Goal: Task Accomplishment & Management: Use online tool/utility

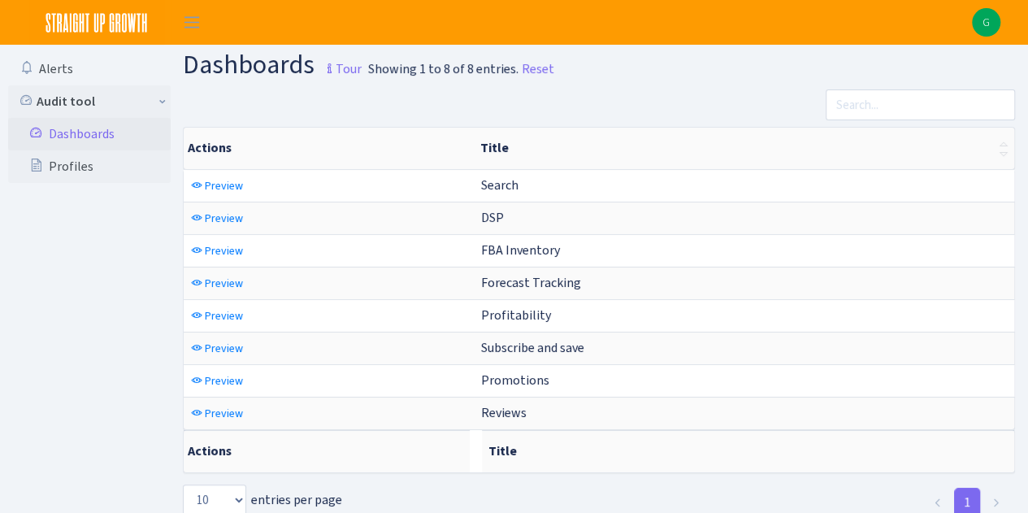
click at [76, 132] on link "Dashboards" at bounding box center [89, 134] width 163 height 33
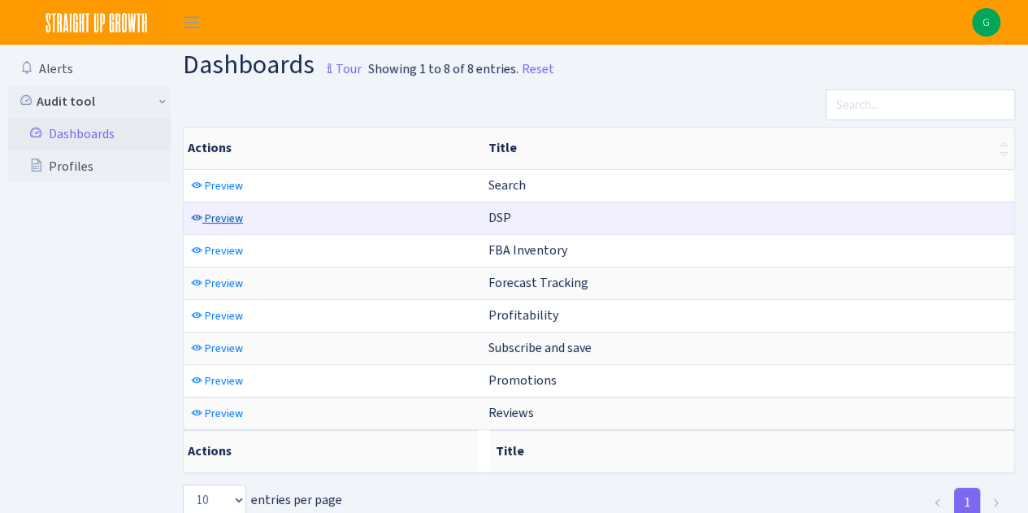
click at [229, 215] on span "Preview" at bounding box center [224, 217] width 38 height 15
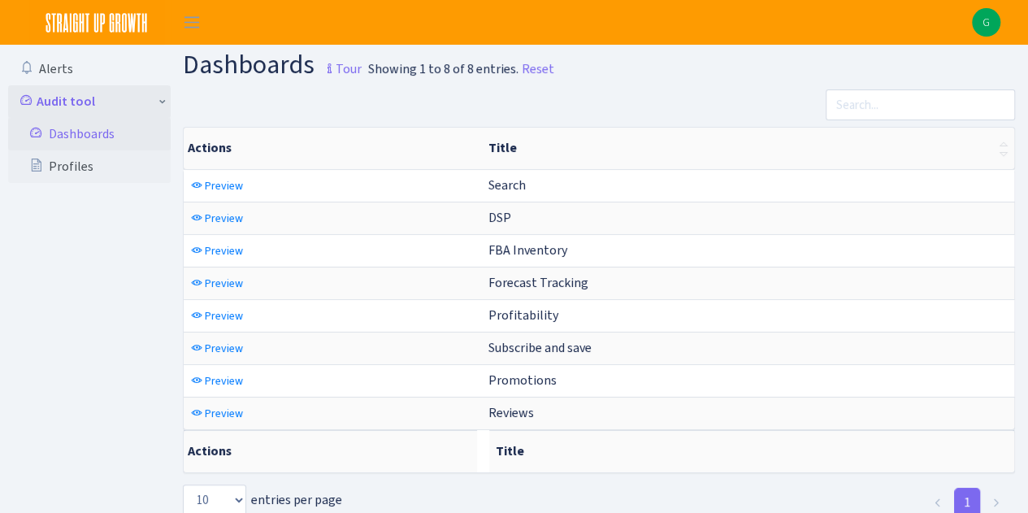
click at [161, 105] on link "Audit tool" at bounding box center [89, 101] width 163 height 33
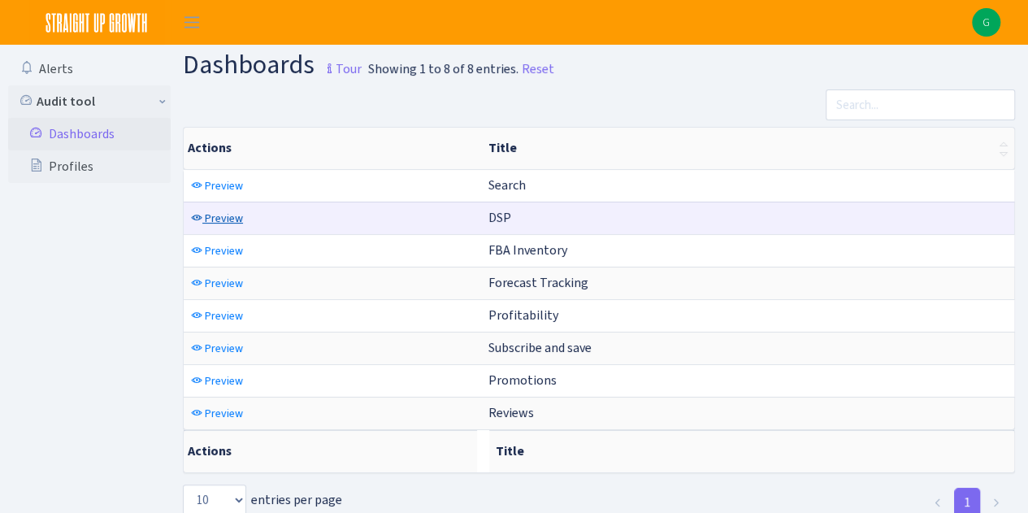
scroll to position [41, 0]
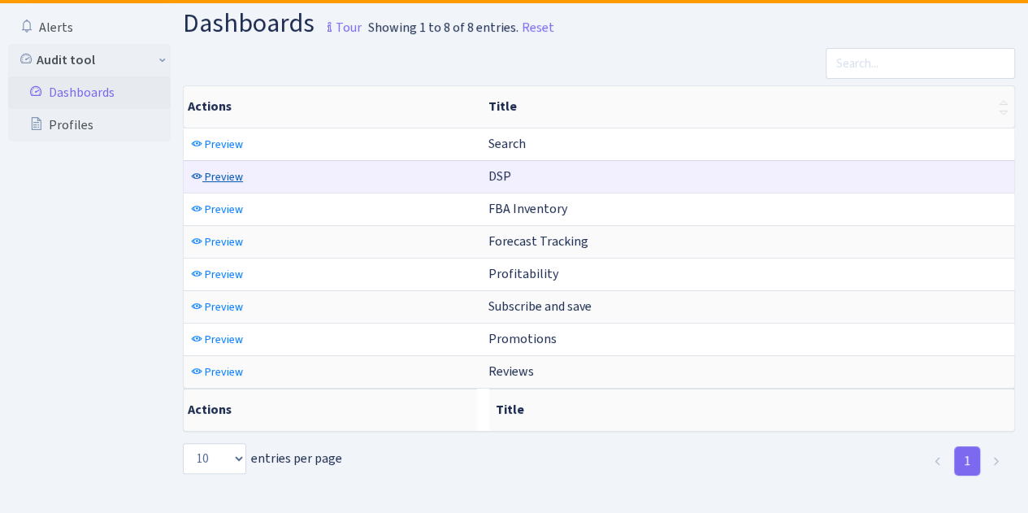
click at [236, 180] on span "Preview" at bounding box center [224, 176] width 38 height 15
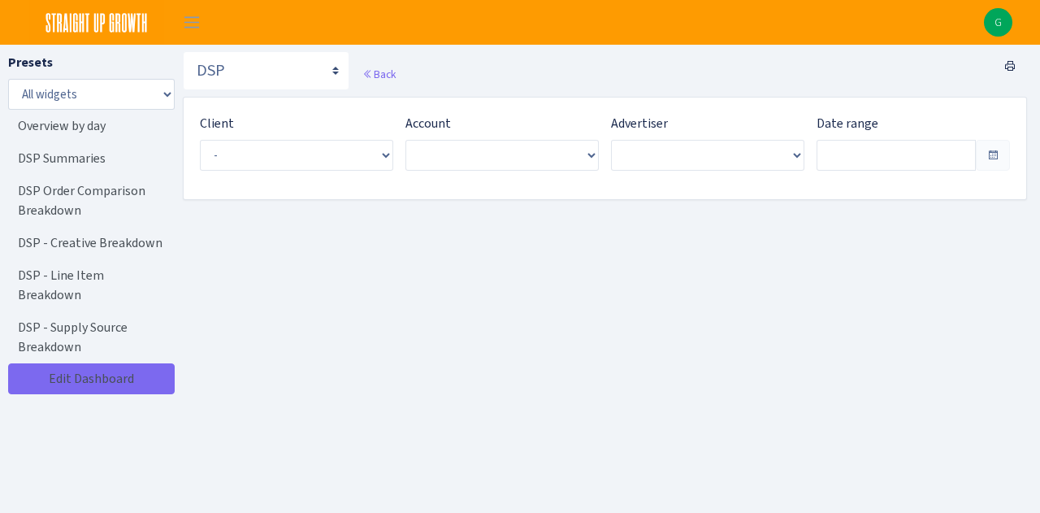
type input "[DATE] - [DATE]"
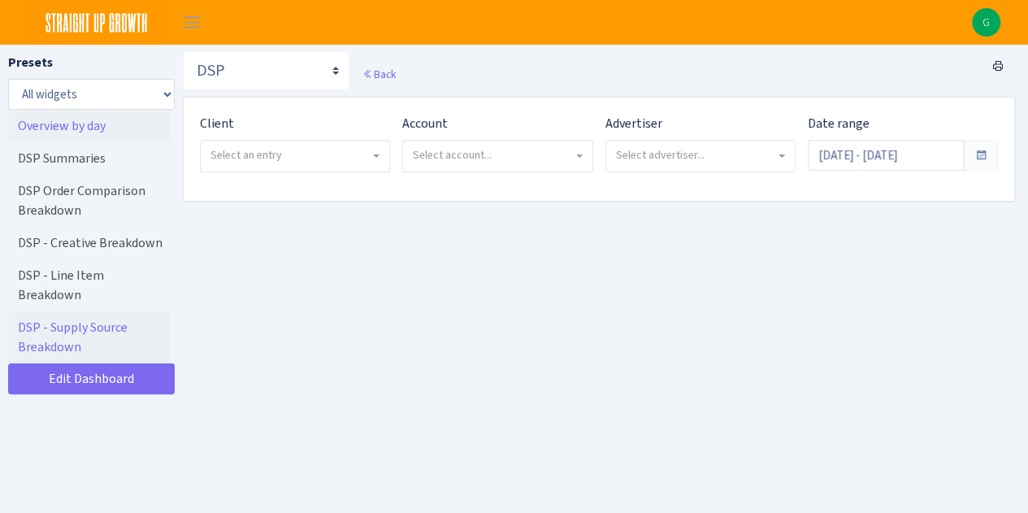
click at [106, 124] on link "Overview by day" at bounding box center [89, 126] width 163 height 33
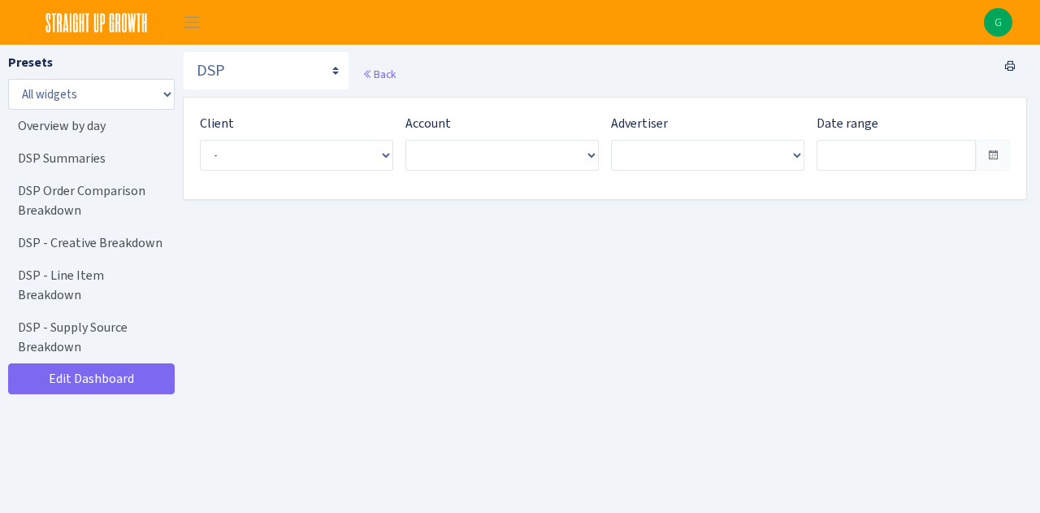
type input "[DATE] - [DATE]"
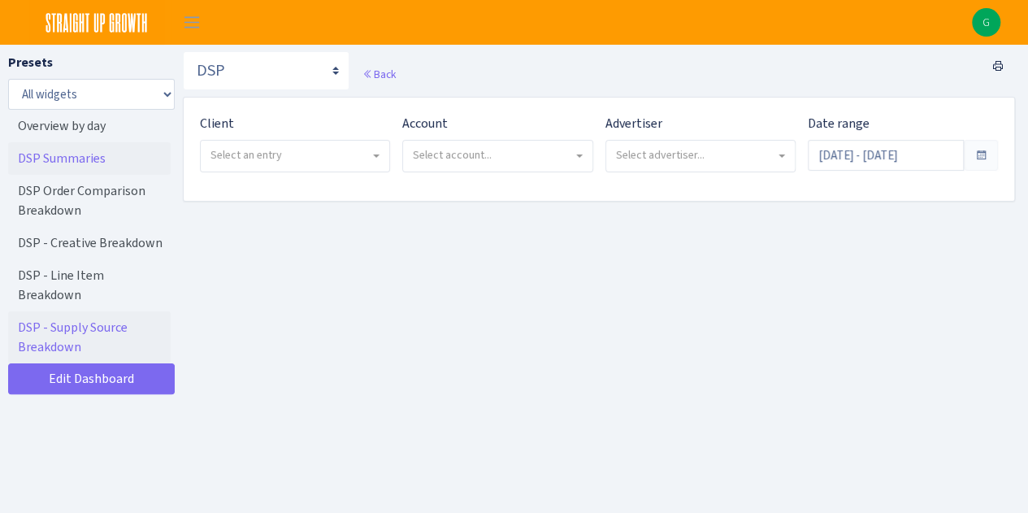
click at [84, 158] on link "DSP Summaries" at bounding box center [89, 158] width 163 height 33
click at [310, 158] on span "Select an entry" at bounding box center [289, 155] width 159 height 16
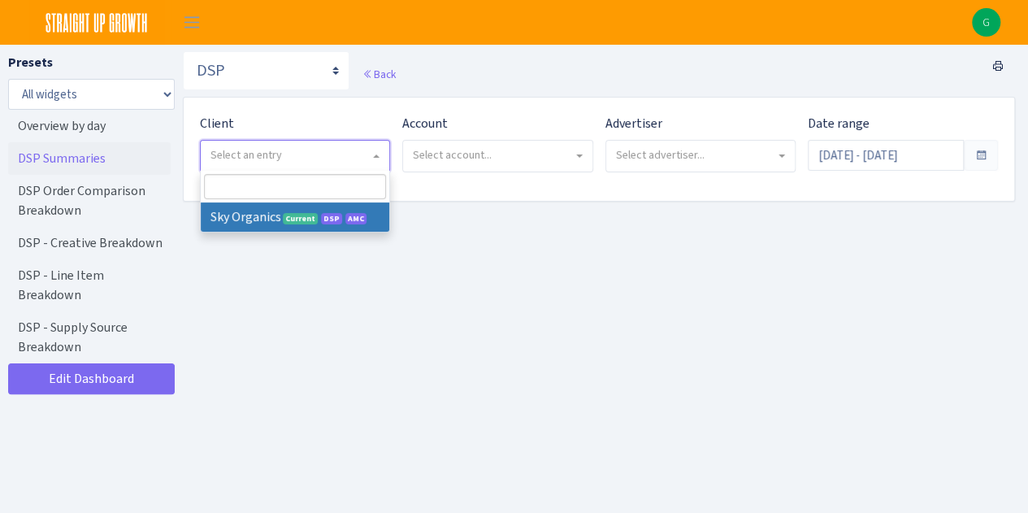
select select "328"
select select
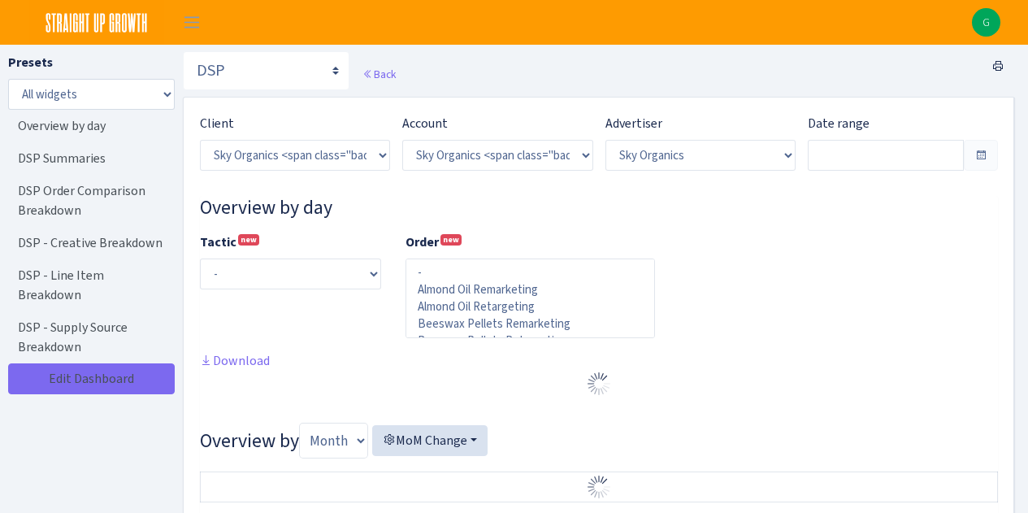
select select "[CREDIT_CARD_NUMBER]"
select select
type input "Jul 20, 2025 - Aug 18, 2025"
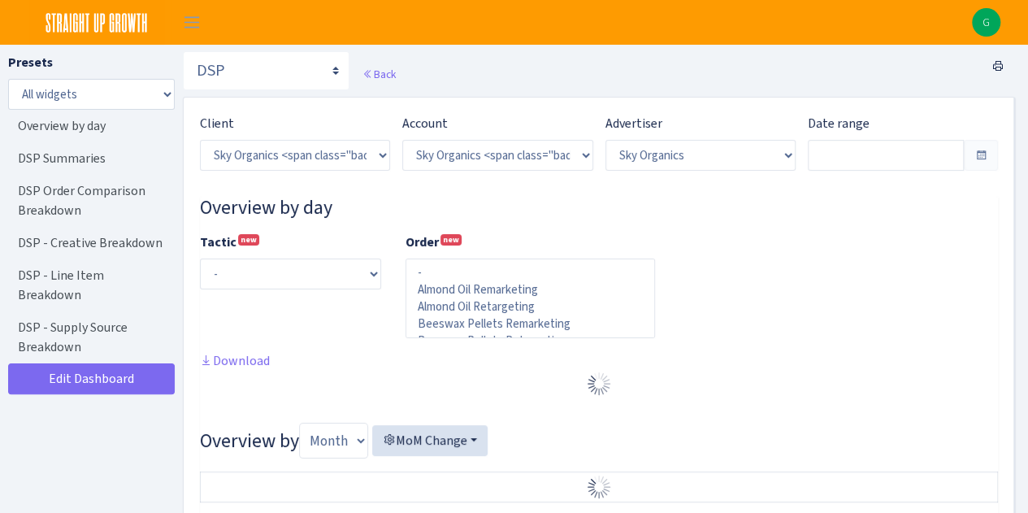
type input "Jun 20, 2025 - Jul 19, 2025"
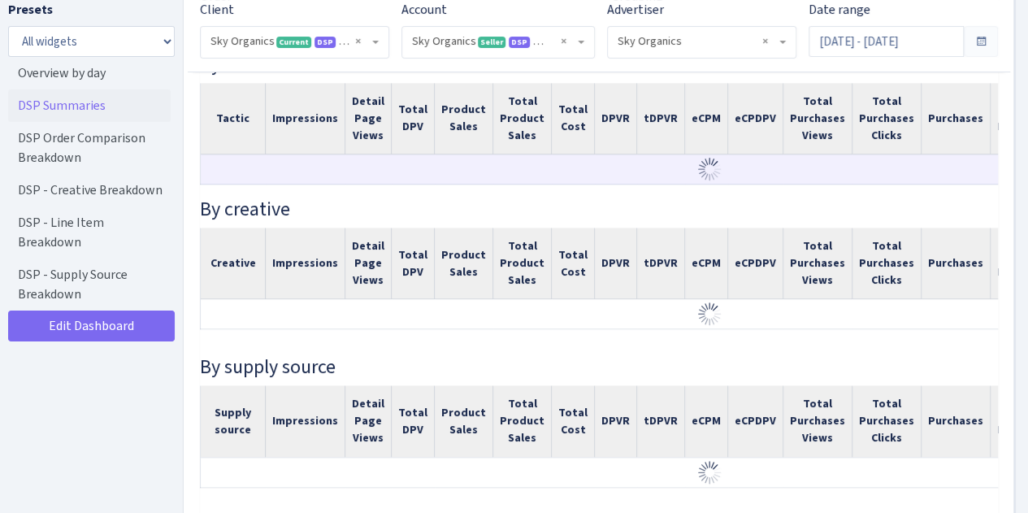
scroll to position [0, 0]
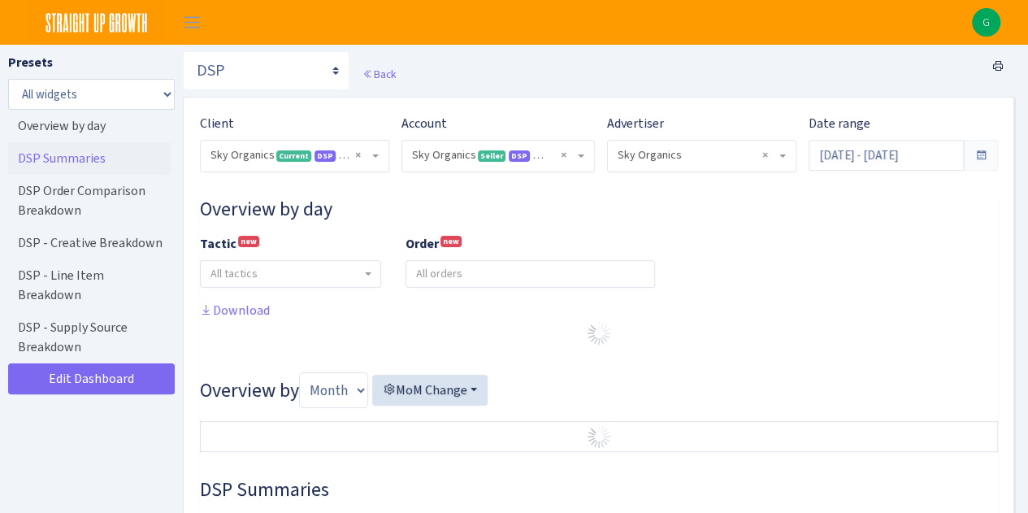
click at [495, 157] on span "Seller" at bounding box center [492, 155] width 28 height 11
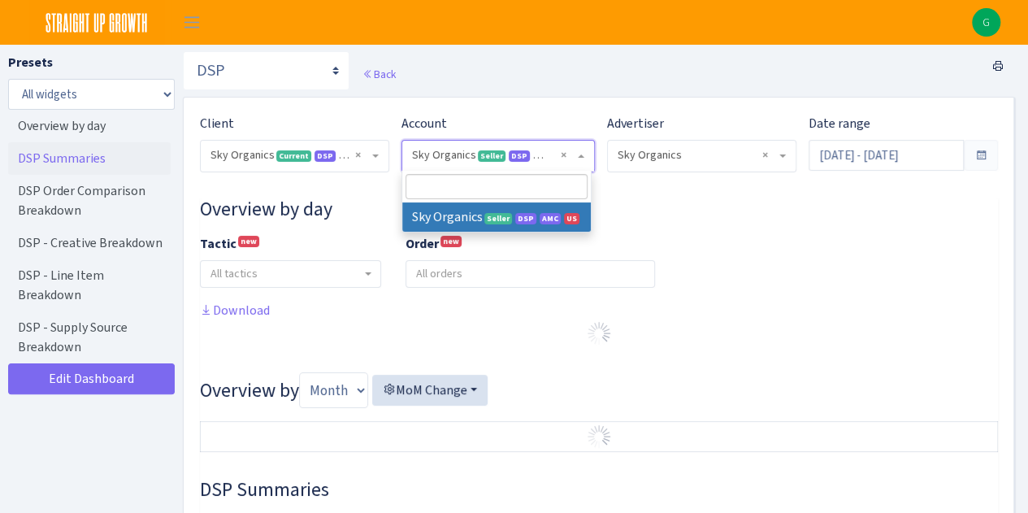
click at [703, 167] on span "× Sky Organics" at bounding box center [702, 156] width 188 height 31
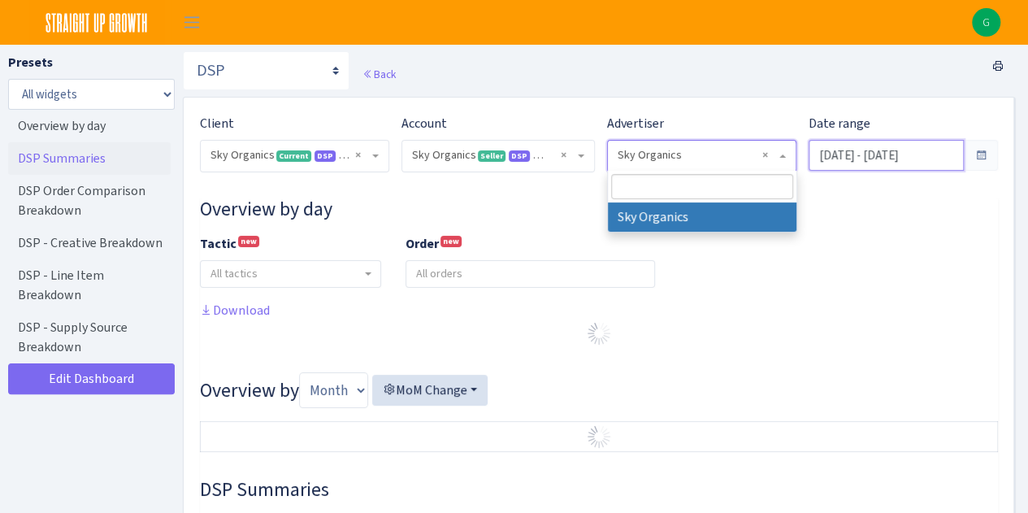
click at [879, 165] on input "Jul 20, 2025 - Aug 18, 2025" at bounding box center [886, 155] width 155 height 31
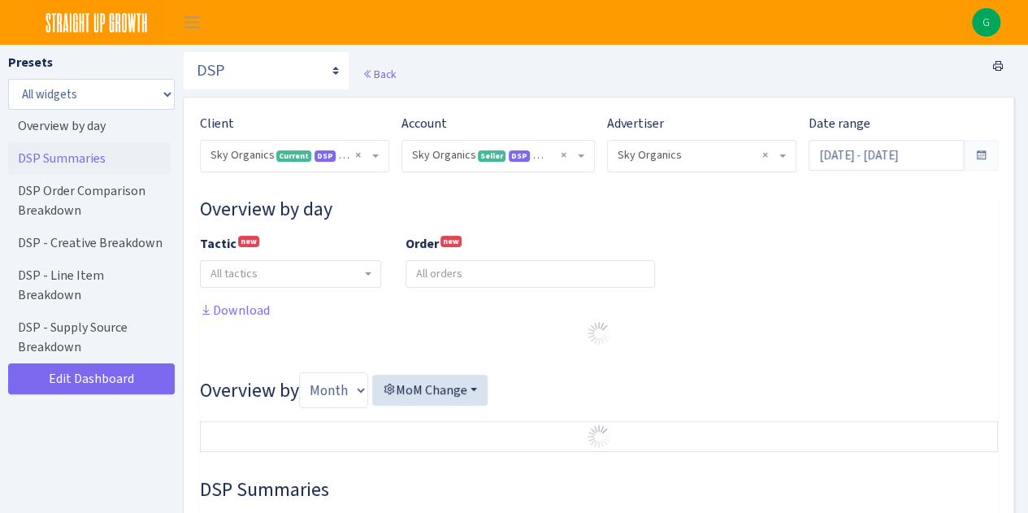
click at [970, 163] on span at bounding box center [981, 155] width 34 height 31
click at [985, 156] on span at bounding box center [980, 155] width 13 height 13
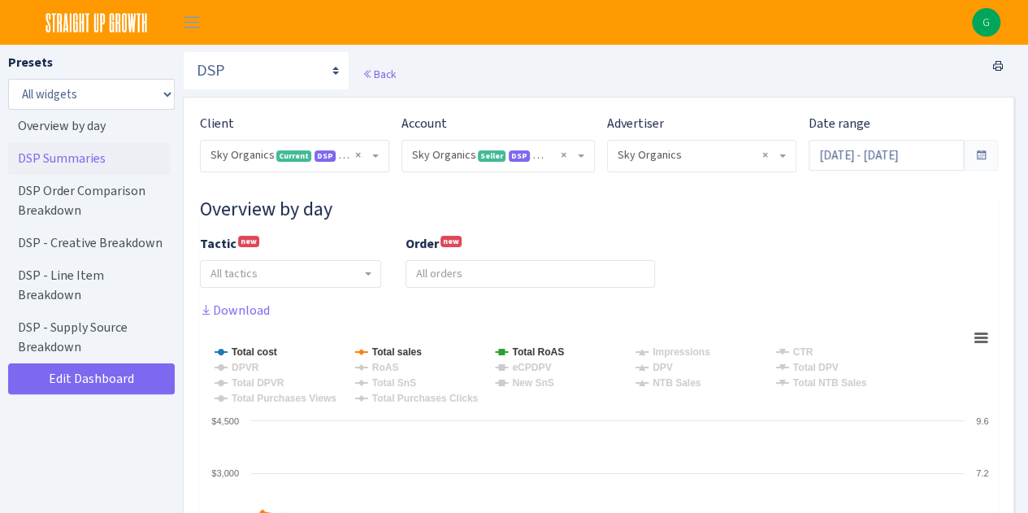
click at [987, 160] on span at bounding box center [981, 155] width 34 height 31
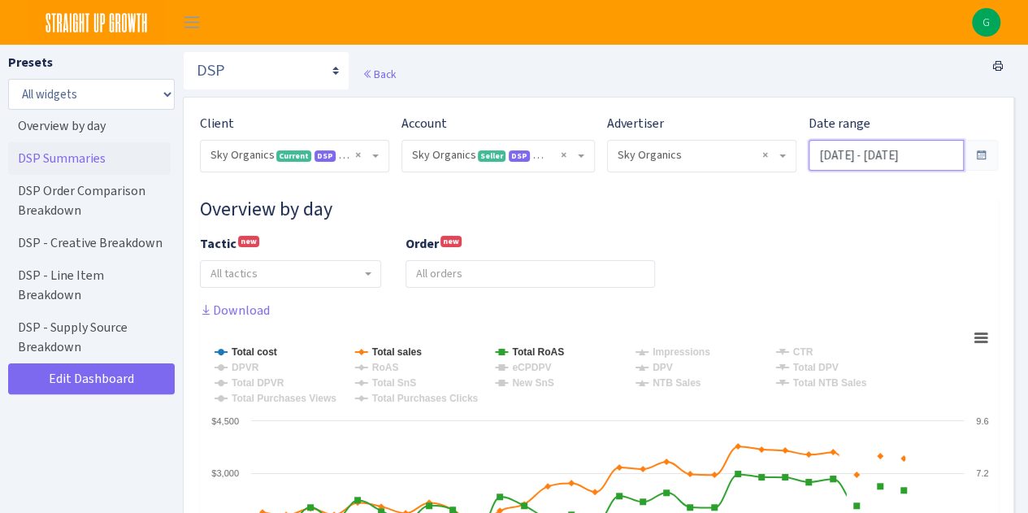
click at [949, 158] on input "Jul 20, 2025 - Aug 18, 2025" at bounding box center [886, 155] width 155 height 31
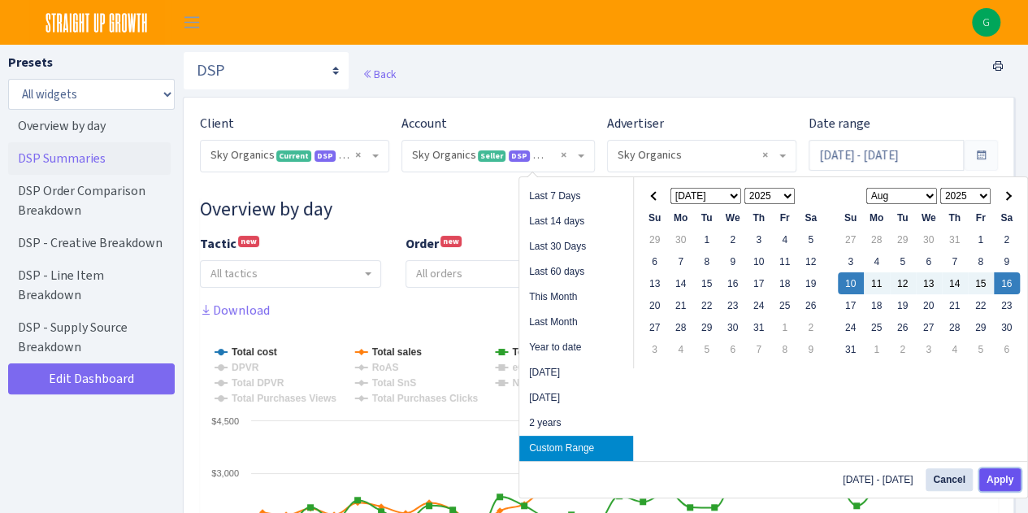
click at [1009, 476] on button "Apply" at bounding box center [999, 479] width 41 height 23
type input "Aug 10, 2025 - Aug 16, 2025"
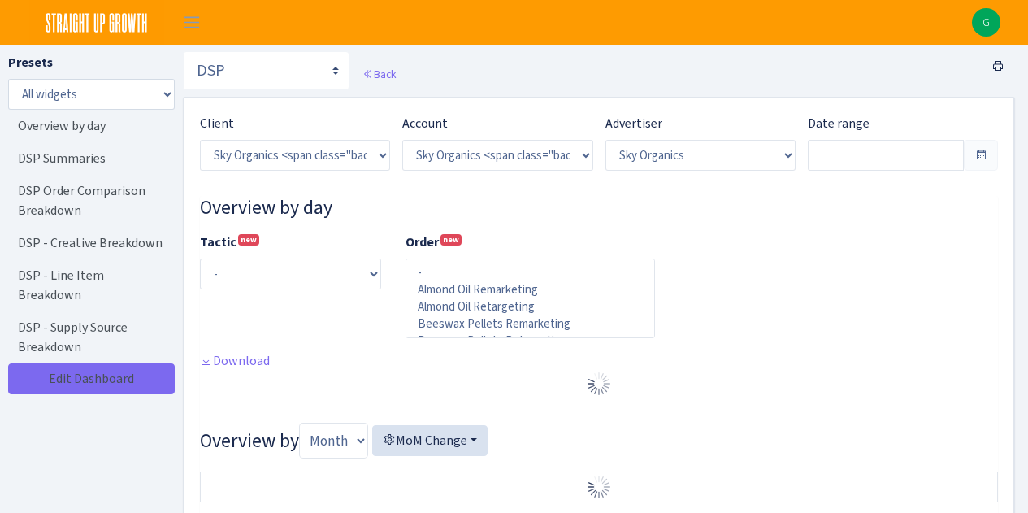
select select "[CREDIT_CARD_NUMBER]"
select select
type input "Aug 10, 2025 - Aug 16, 2025"
type input "Aug 3, 2025 - Aug 9, 2025"
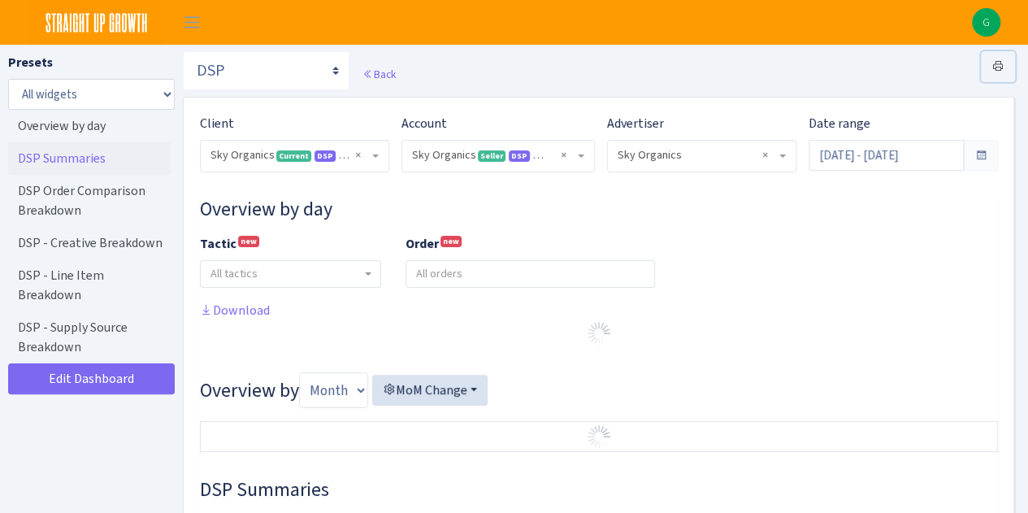
click at [998, 65] on icon at bounding box center [997, 65] width 13 height 13
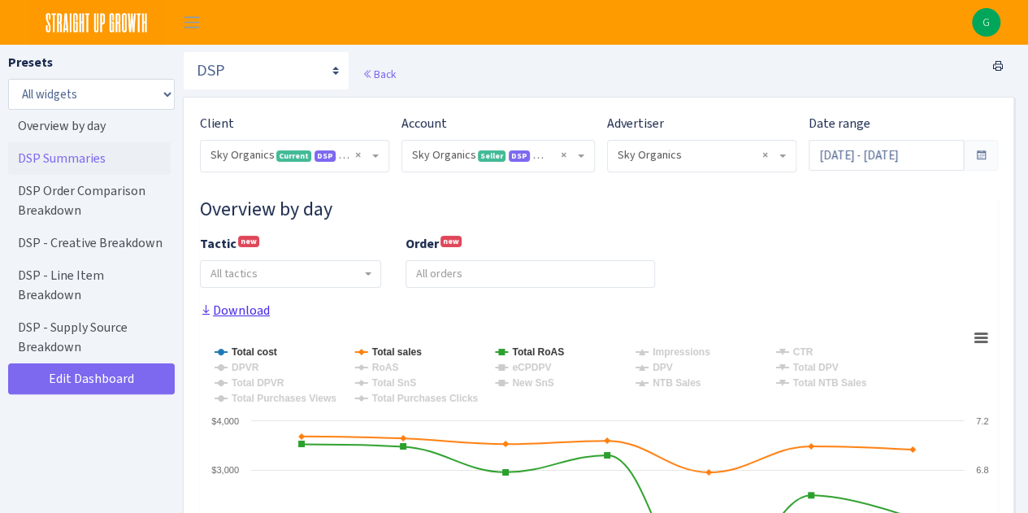
click at [254, 310] on link "Download" at bounding box center [235, 310] width 70 height 17
click at [80, 128] on link "Overview by day" at bounding box center [89, 126] width 163 height 33
click at [284, 63] on select "Search DSP FBA Inventory Forecast Tracking Profitability Subscribe and save Pro…" at bounding box center [266, 70] width 167 height 39
click at [204, 28] on button "Toggle navigation" at bounding box center [191, 22] width 41 height 27
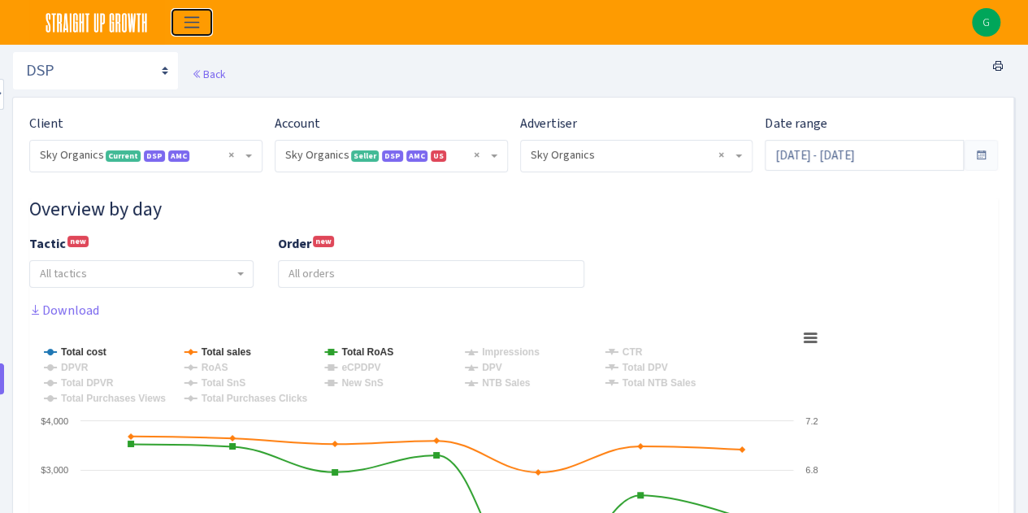
click at [204, 28] on button "Toggle navigation" at bounding box center [191, 22] width 41 height 27
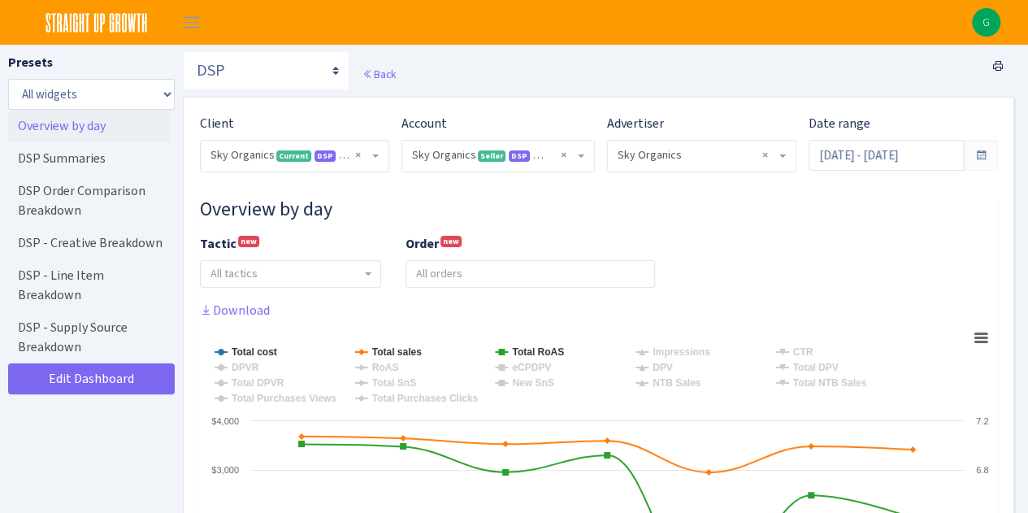
click at [13, 25] on link at bounding box center [85, 22] width 171 height 45
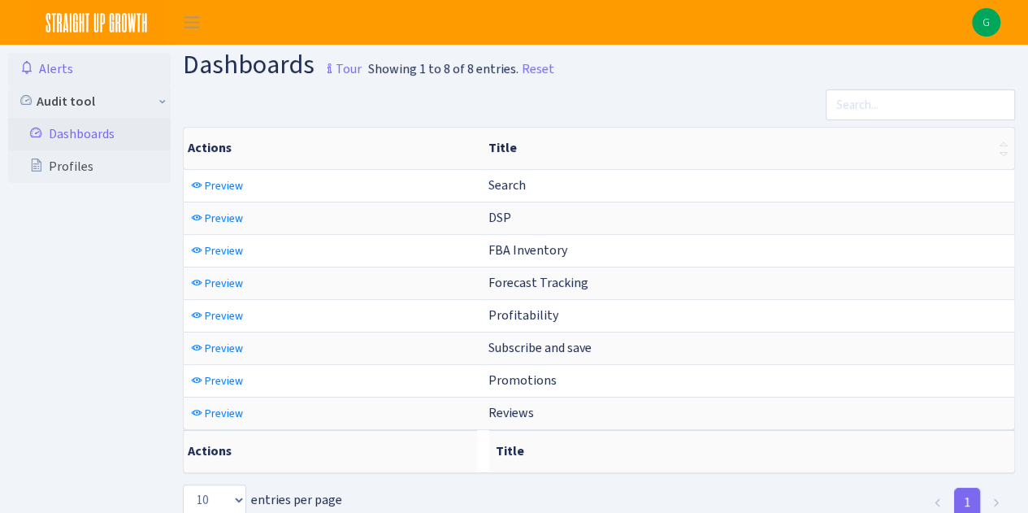
click at [82, 72] on link "Alerts" at bounding box center [89, 69] width 163 height 33
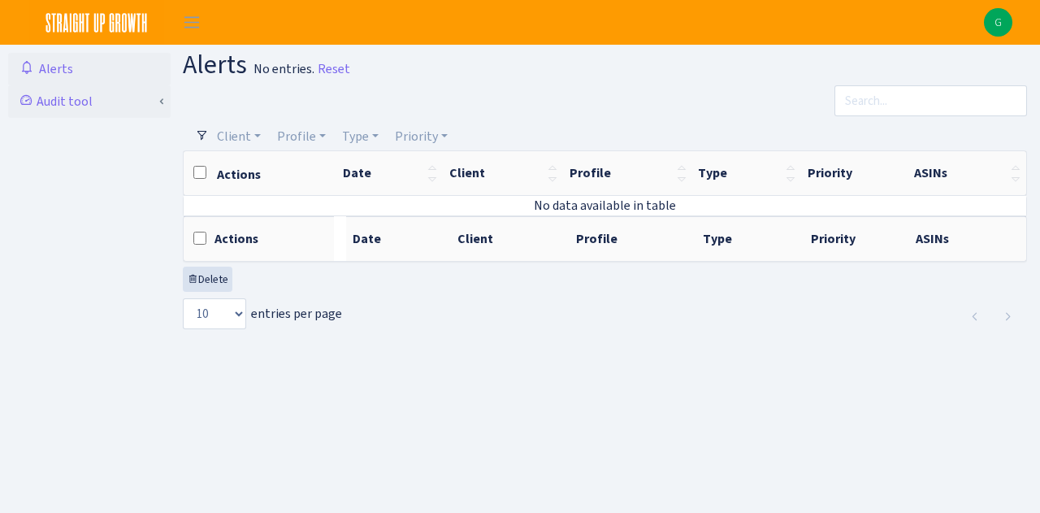
click at [69, 98] on link "Audit tool" at bounding box center [89, 101] width 163 height 33
click at [147, 132] on link "Dashboards" at bounding box center [89, 134] width 163 height 33
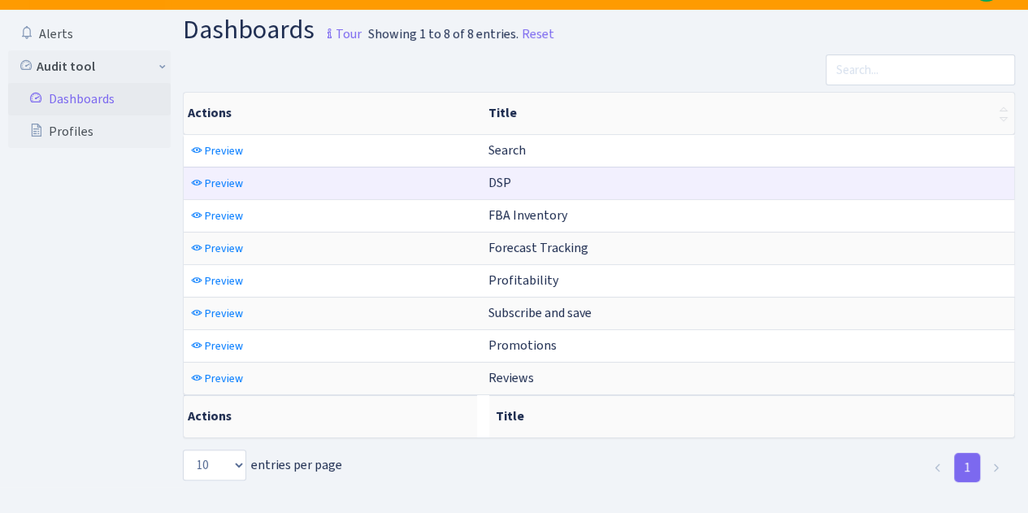
scroll to position [41, 0]
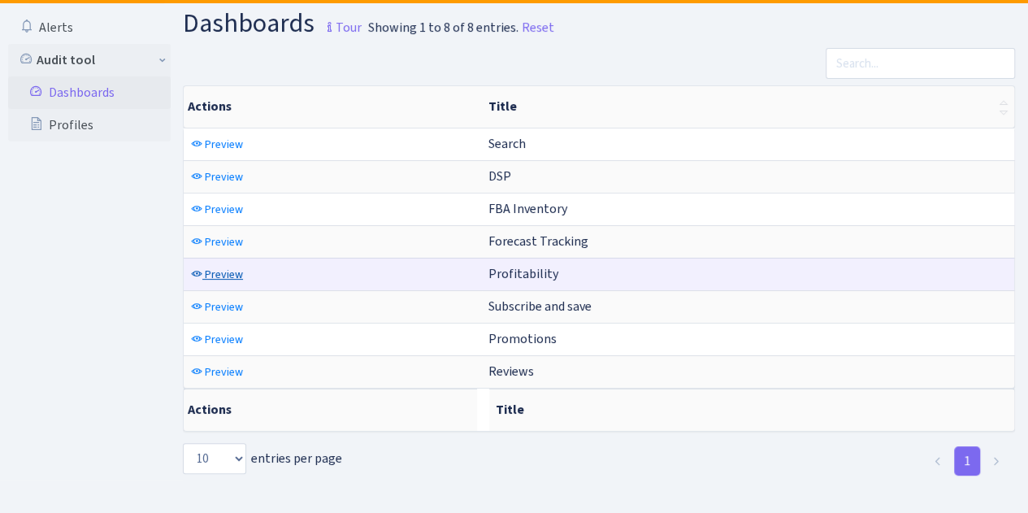
click at [212, 267] on span "Preview" at bounding box center [224, 274] width 38 height 15
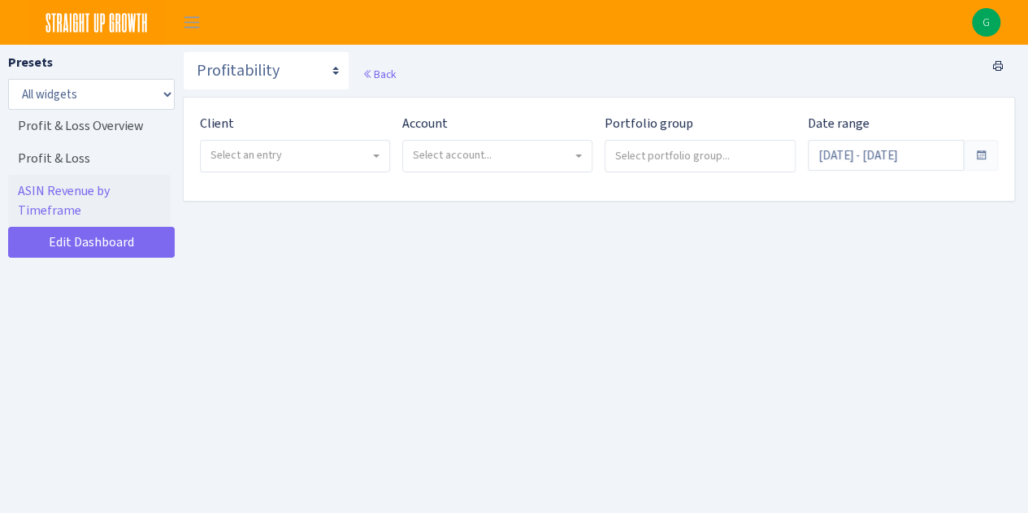
click at [300, 164] on span "Select an entry" at bounding box center [295, 156] width 189 height 31
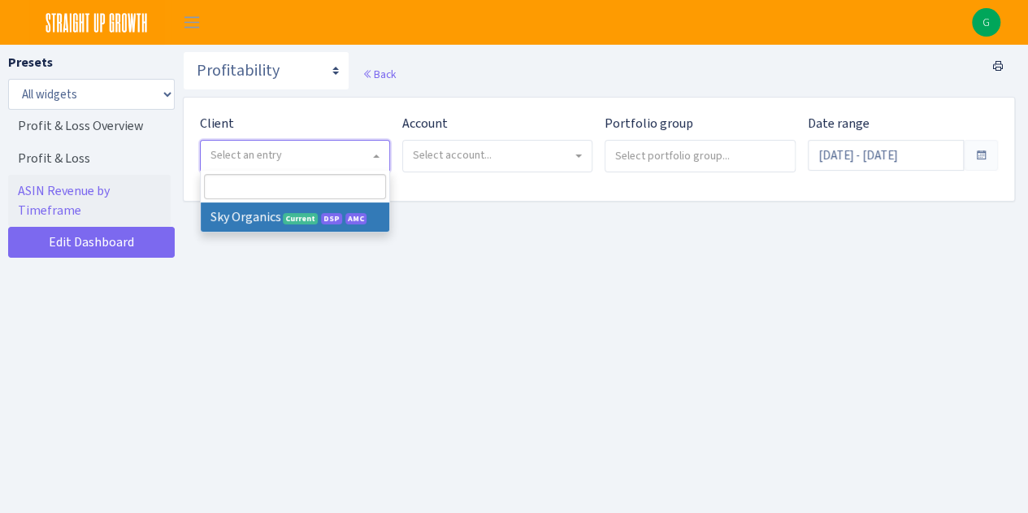
select select "328"
select select
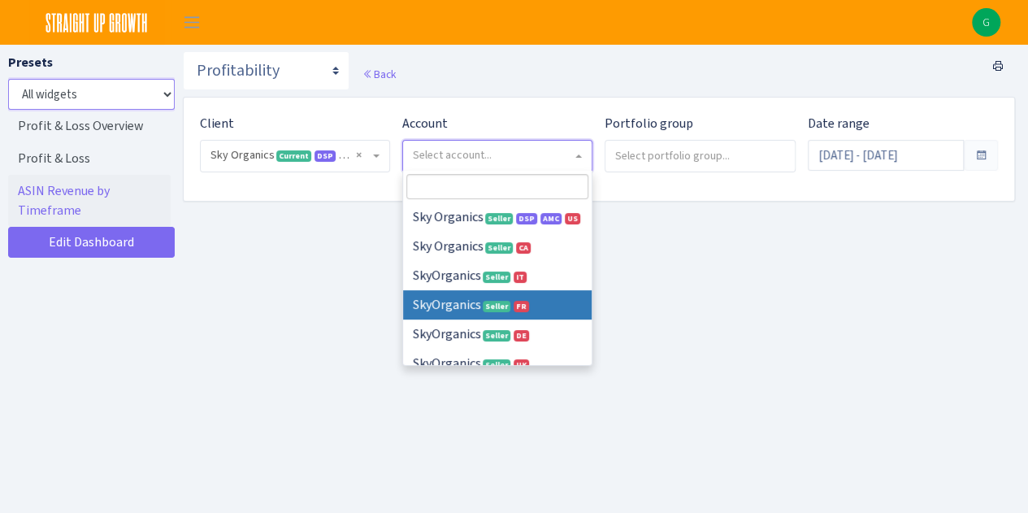
click at [119, 93] on select "All widgets" at bounding box center [91, 94] width 167 height 31
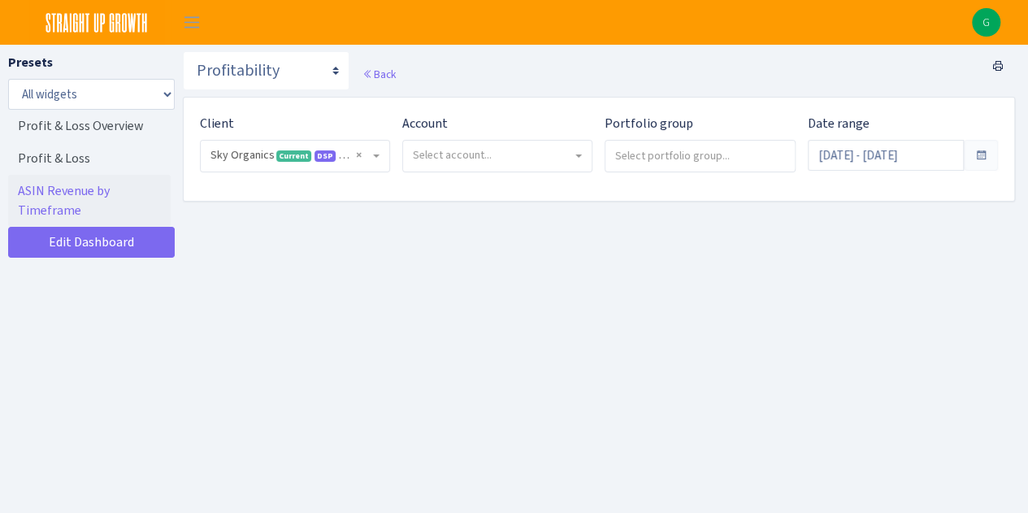
click at [111, 52] on div "Presets All widgets ☰ Profit & Loss Overview ☰ Profit & Loss ☰ ASIN Revenue by …" at bounding box center [91, 305] width 183 height 521
click at [103, 25] on img at bounding box center [96, 22] width 135 height 45
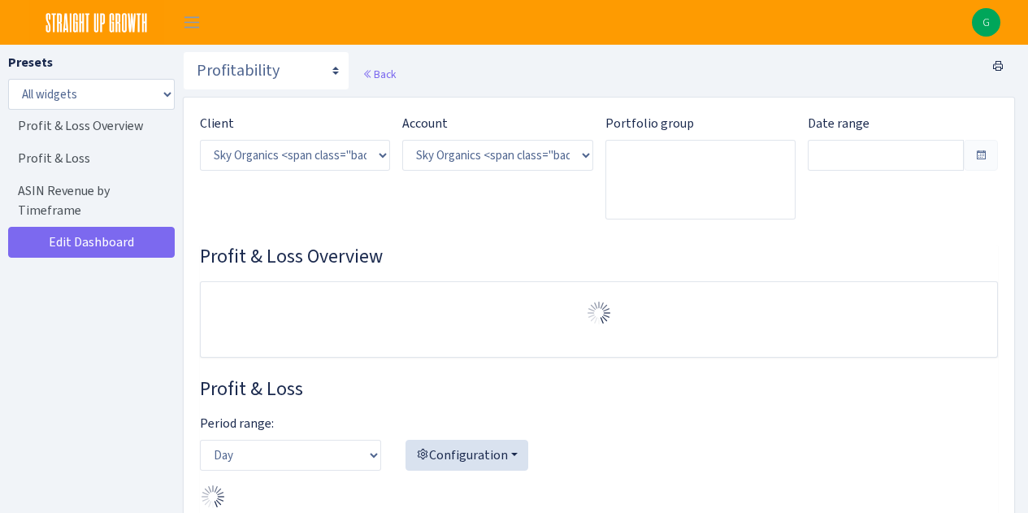
select select "3898146187075502"
type input "Jul 20, 2025 - Aug 18, 2025"
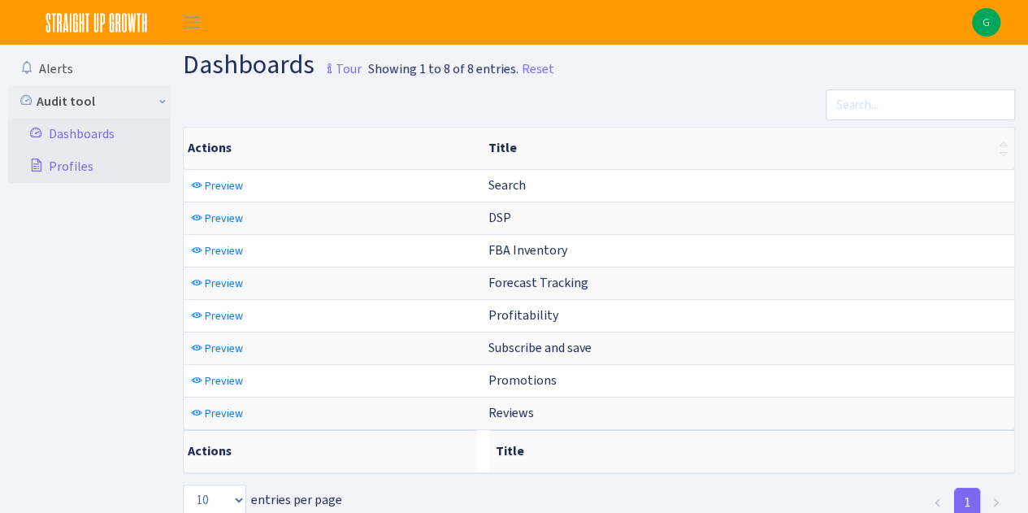
click at [69, 169] on link "Profiles" at bounding box center [89, 166] width 163 height 33
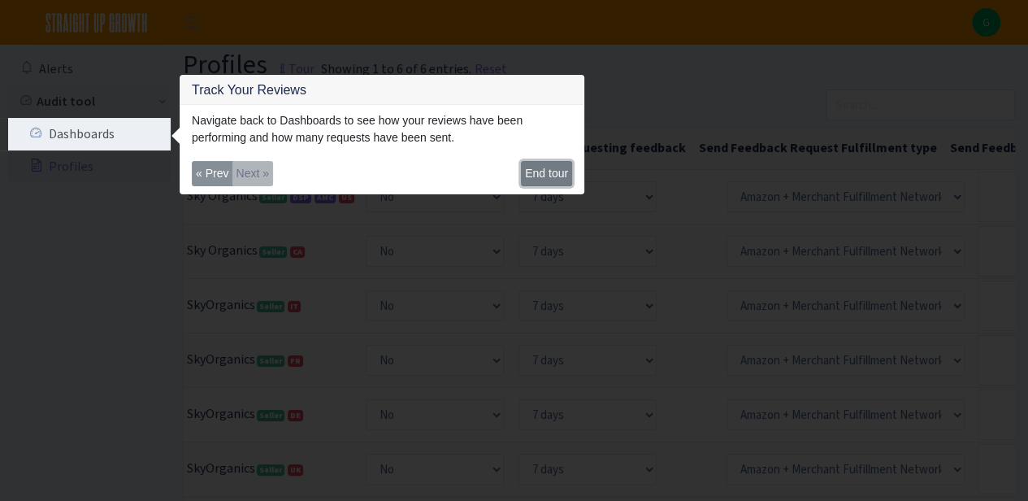
click at [557, 171] on button "End tour" at bounding box center [546, 173] width 51 height 25
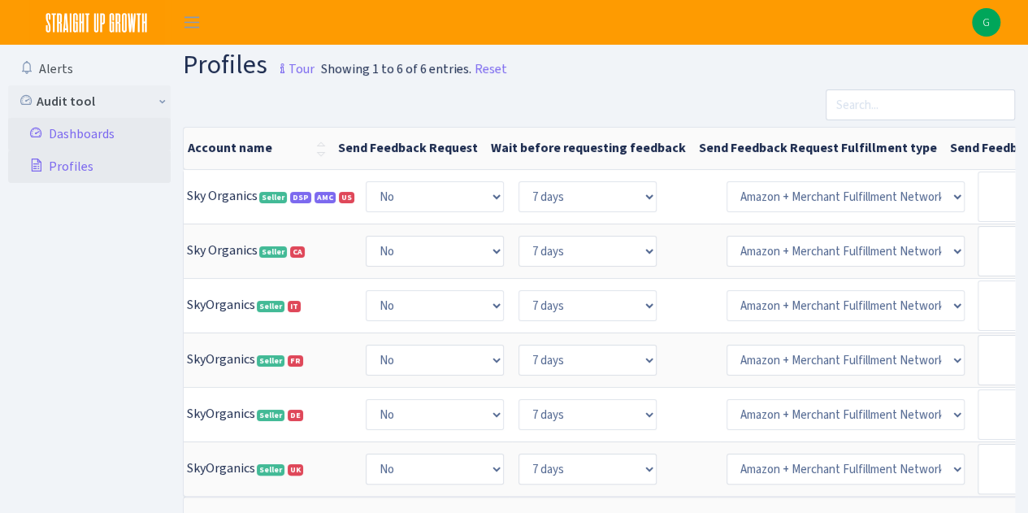
click at [94, 136] on link "Dashboards" at bounding box center [89, 134] width 163 height 33
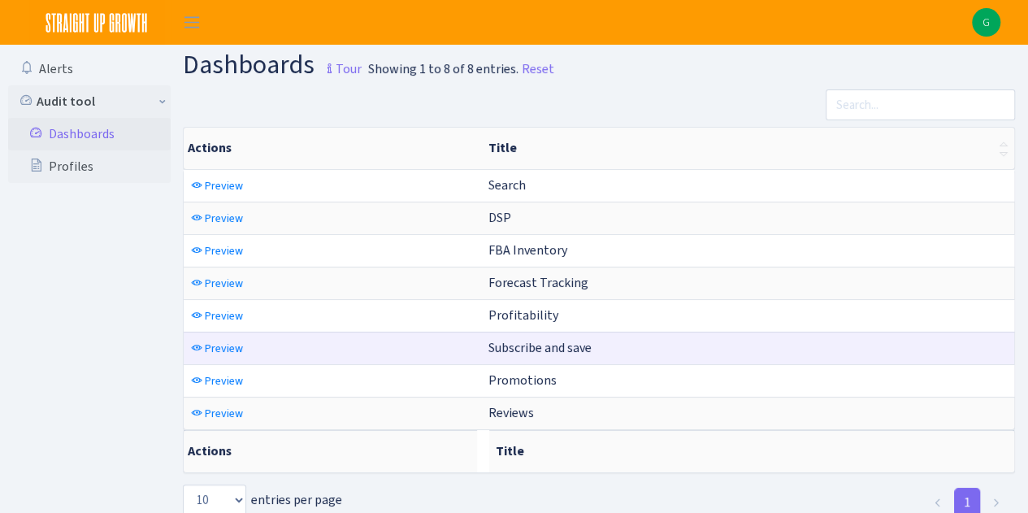
scroll to position [41, 0]
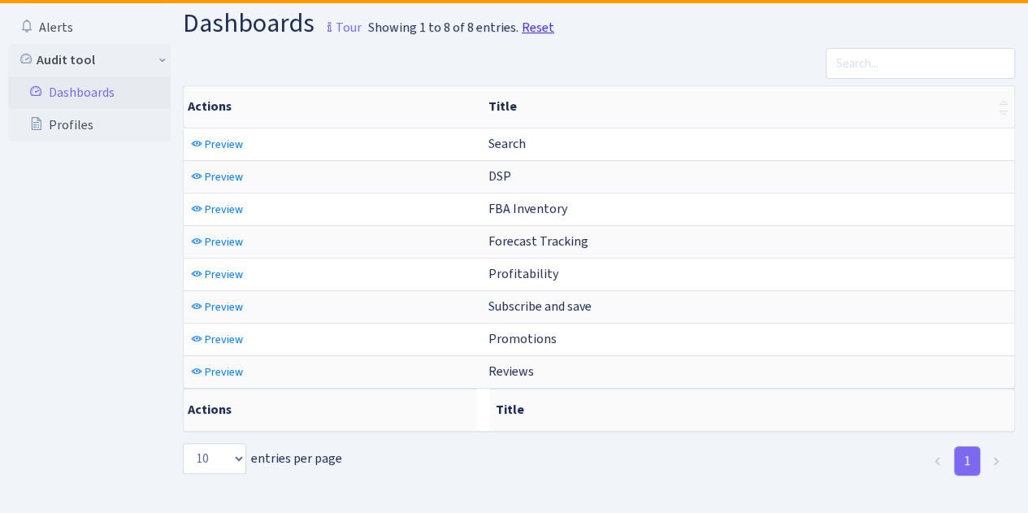
click at [531, 27] on link "Reset" at bounding box center [538, 28] width 33 height 20
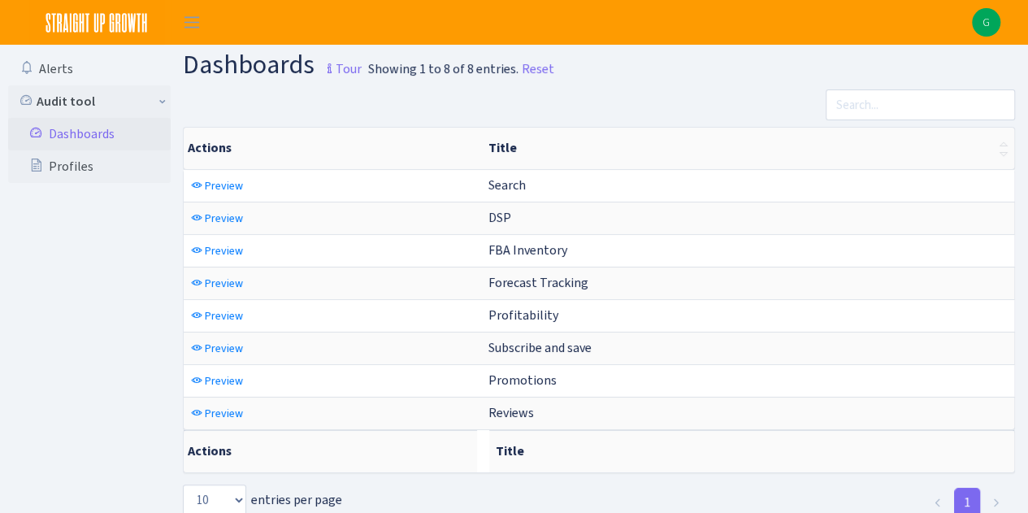
click at [132, 21] on img at bounding box center [96, 22] width 135 height 45
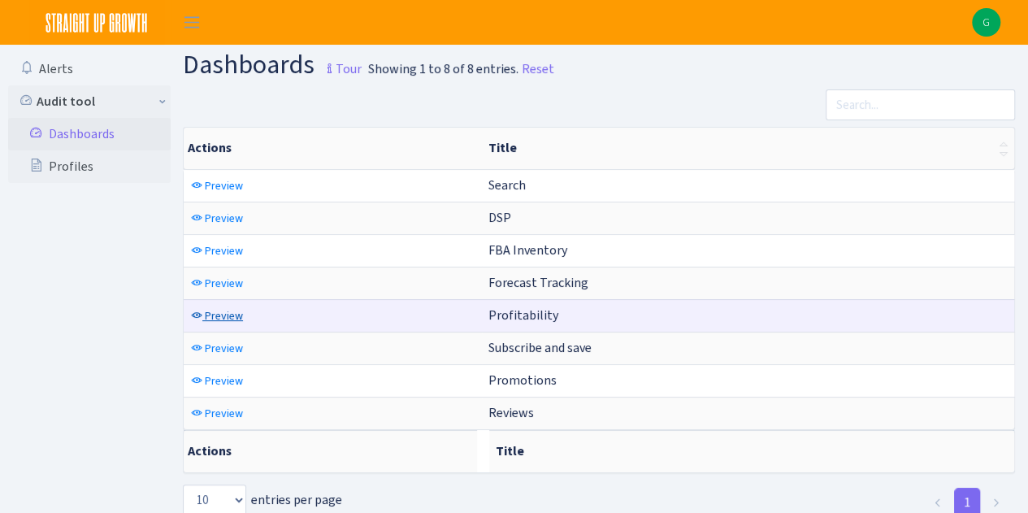
click at [226, 309] on span "Preview" at bounding box center [224, 315] width 38 height 15
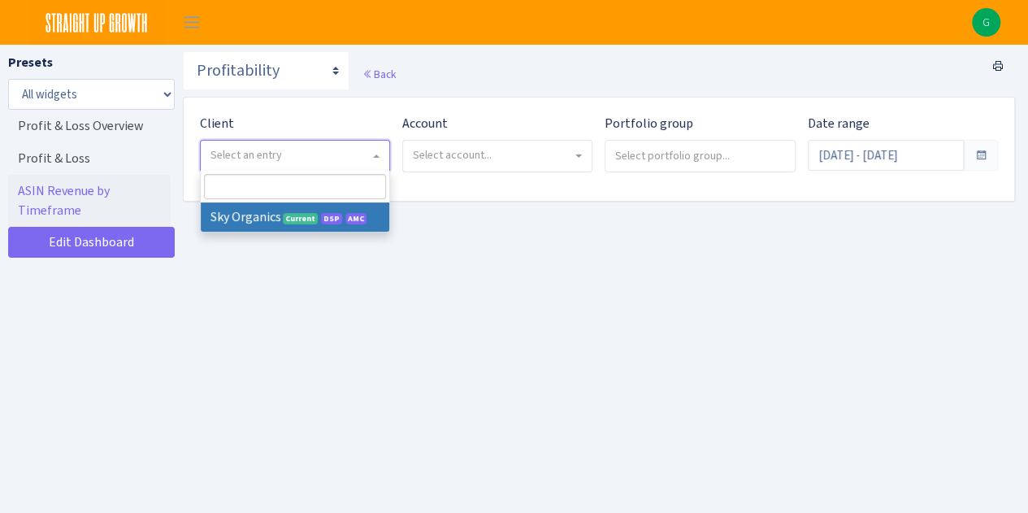
click at [319, 158] on span "Select an entry" at bounding box center [289, 155] width 159 height 16
select select "328"
select select
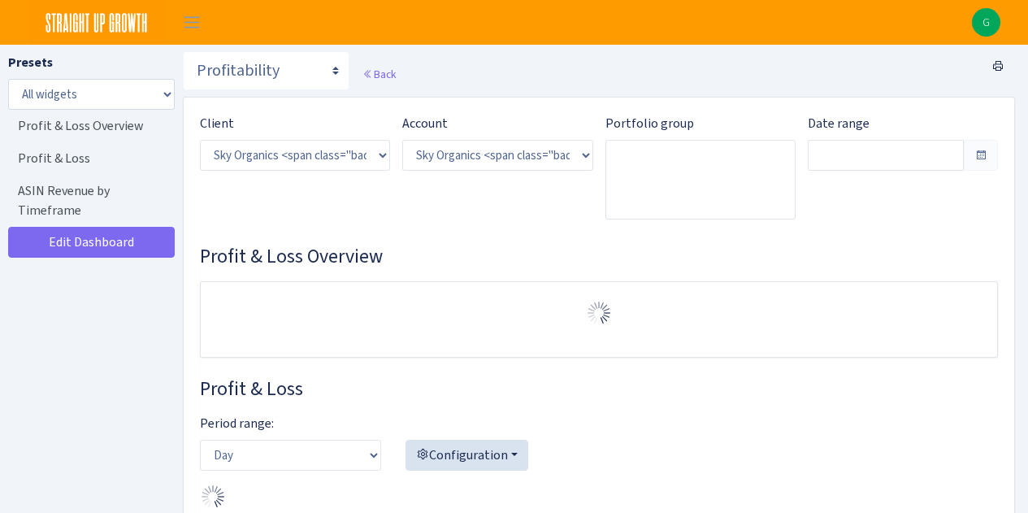
select select "[CREDIT_CARD_NUMBER]"
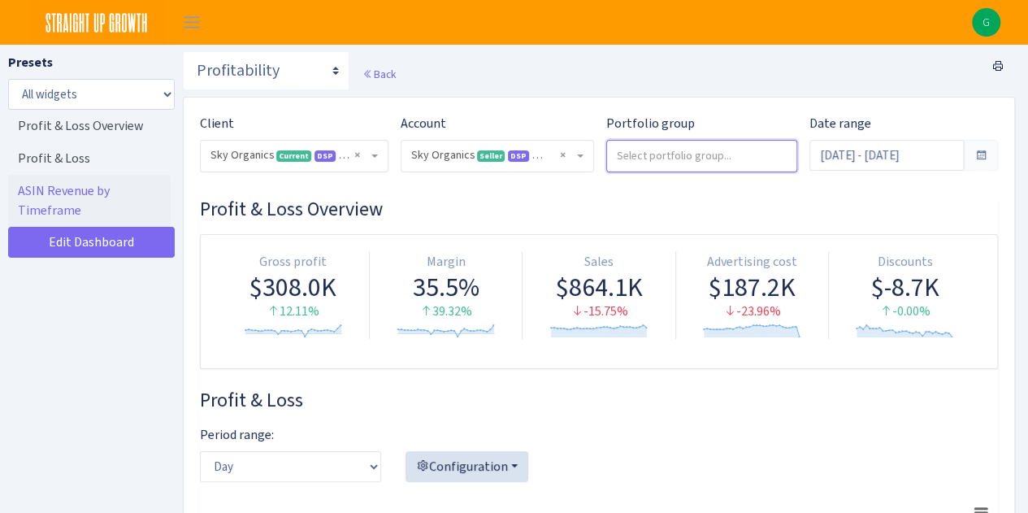
click at [722, 157] on input "search" at bounding box center [701, 155] width 189 height 29
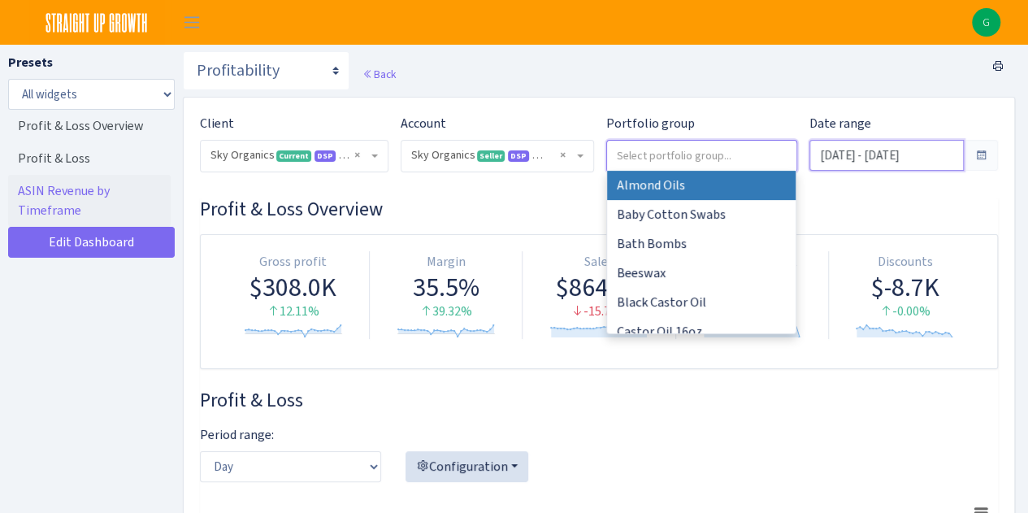
click at [862, 155] on input "[DATE] - [DATE]" at bounding box center [886, 155] width 154 height 31
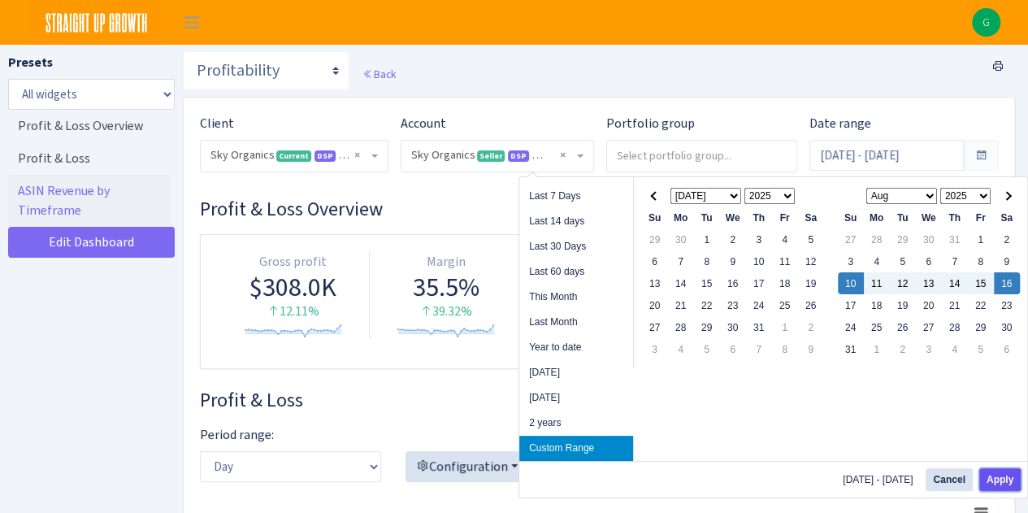
click at [1004, 482] on button "Apply" at bounding box center [999, 479] width 41 height 23
type input "[DATE] - [DATE]"
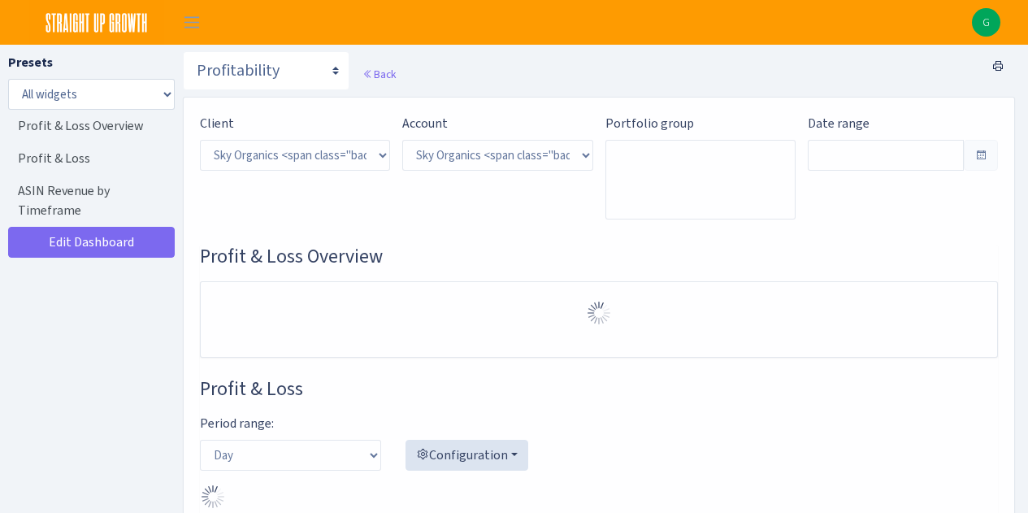
select select "[CREDIT_CARD_NUMBER]"
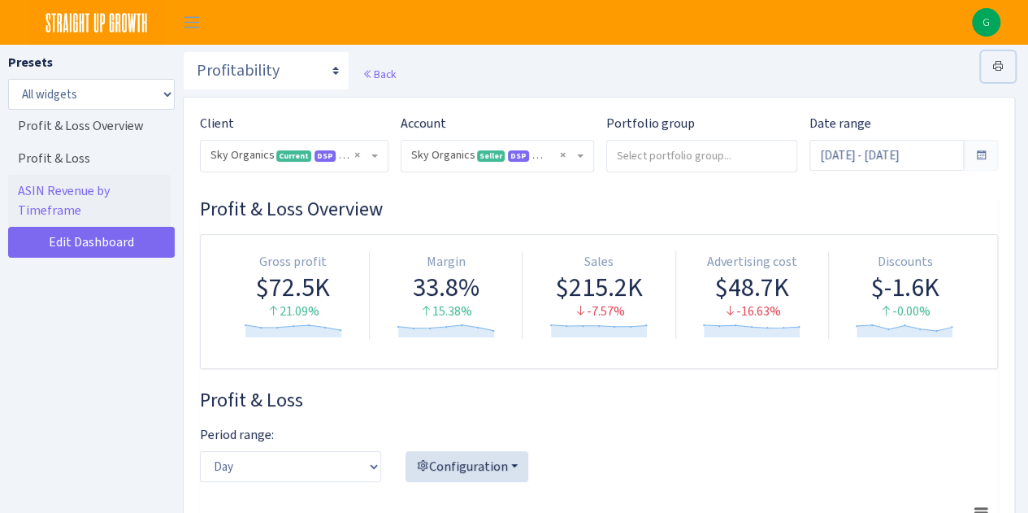
click at [998, 63] on icon at bounding box center [997, 65] width 13 height 13
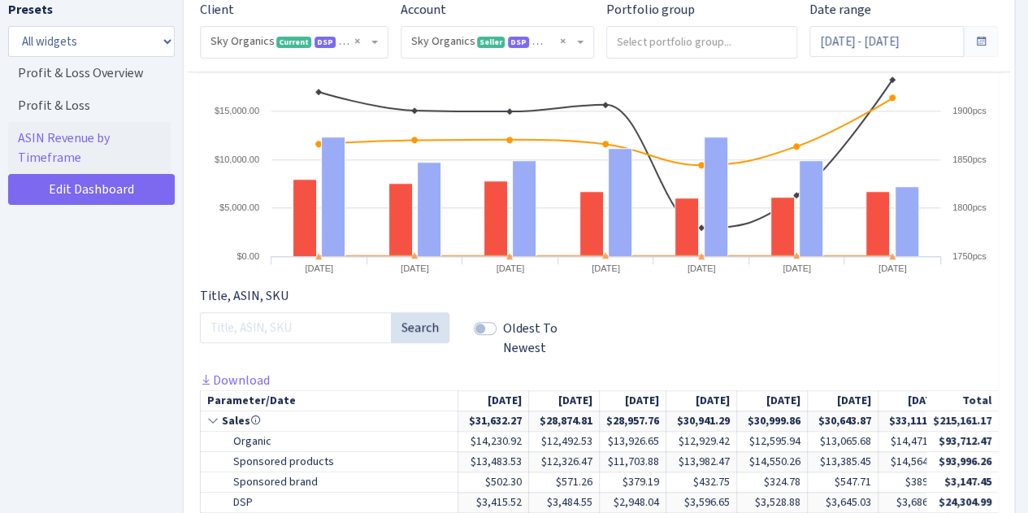
scroll to position [648, 0]
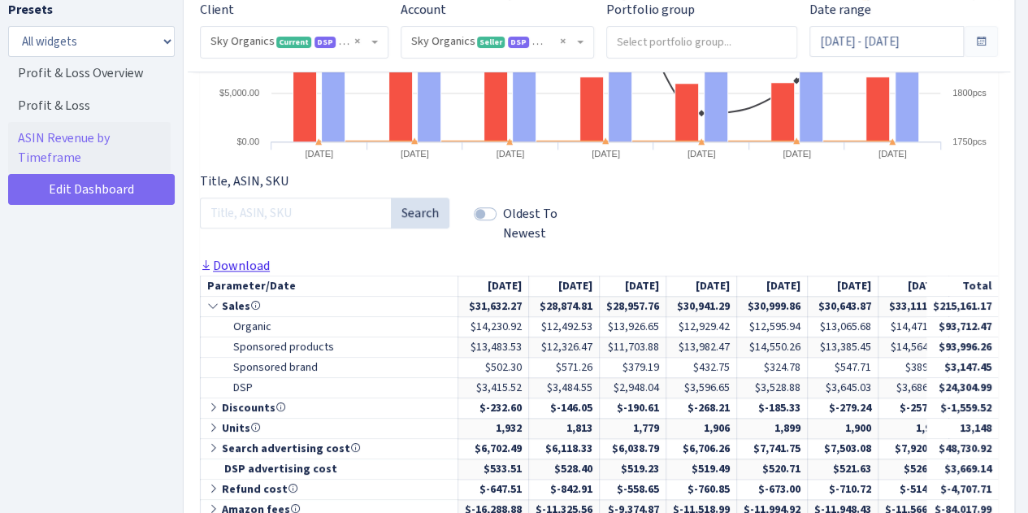
click at [246, 264] on link "Download" at bounding box center [235, 265] width 70 height 17
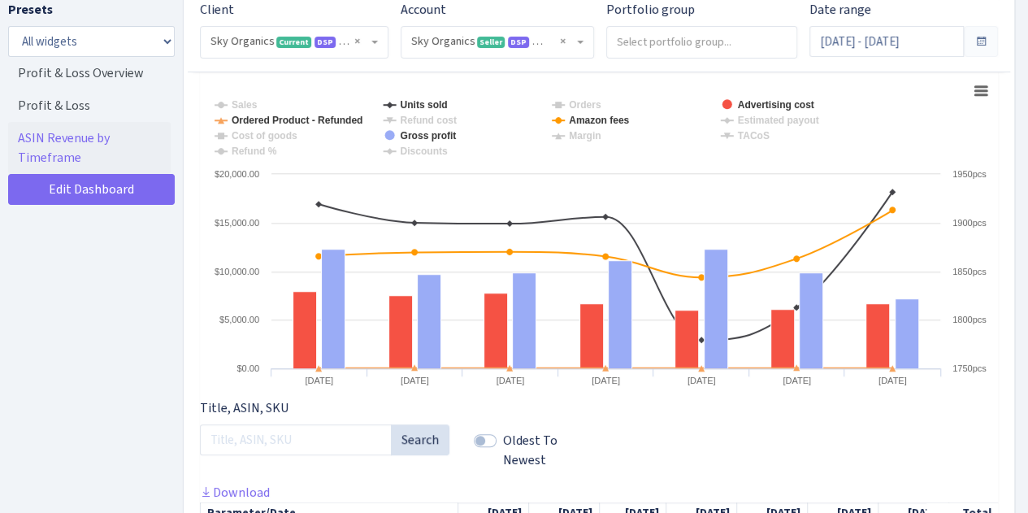
scroll to position [420, 0]
click at [983, 51] on span at bounding box center [981, 41] width 34 height 31
click at [981, 49] on span at bounding box center [981, 41] width 34 height 31
click at [946, 39] on input "[DATE] - [DATE]" at bounding box center [886, 41] width 154 height 31
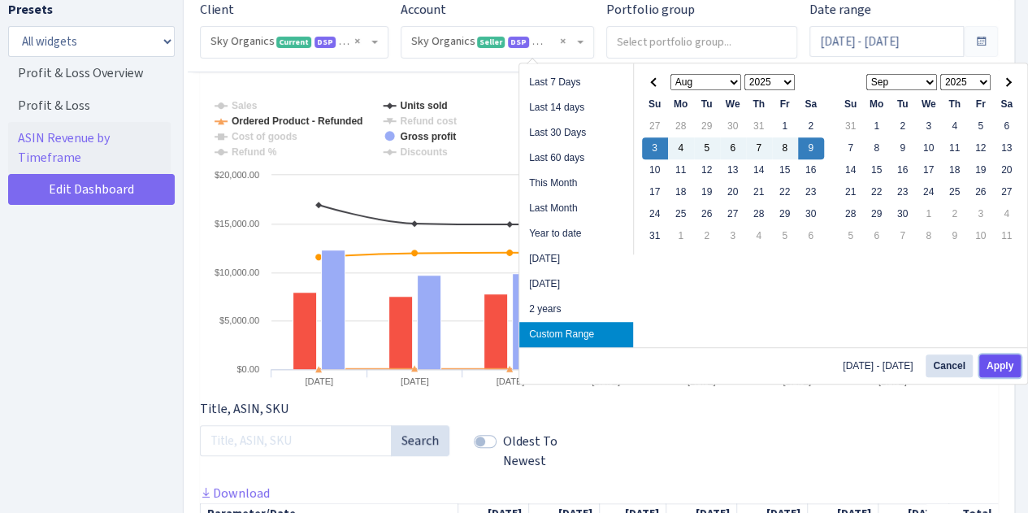
click at [1006, 363] on button "Apply" at bounding box center [999, 365] width 41 height 23
type input "Aug 3, 2025 - Aug 9, 2025"
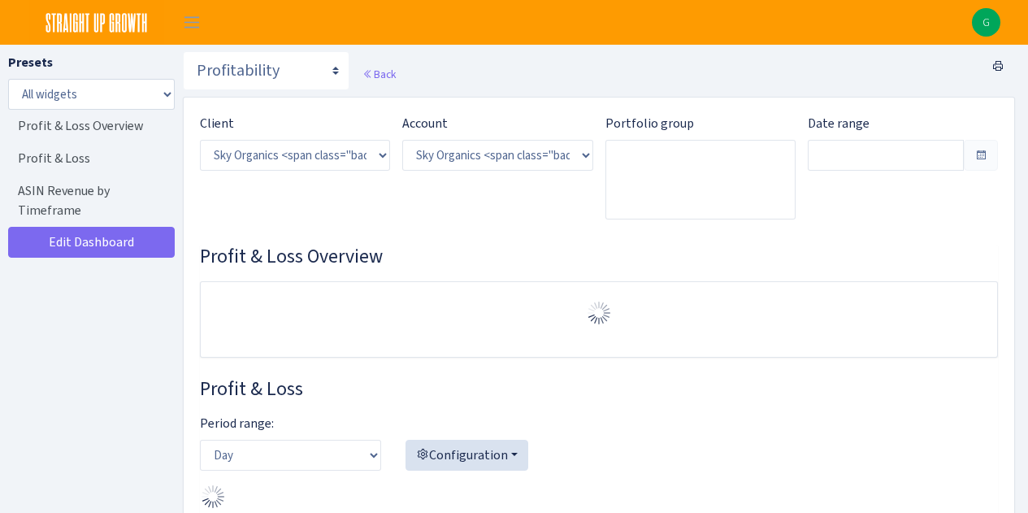
select select "[CREDIT_CARD_NUMBER]"
type input "[DATE] - [DATE]"
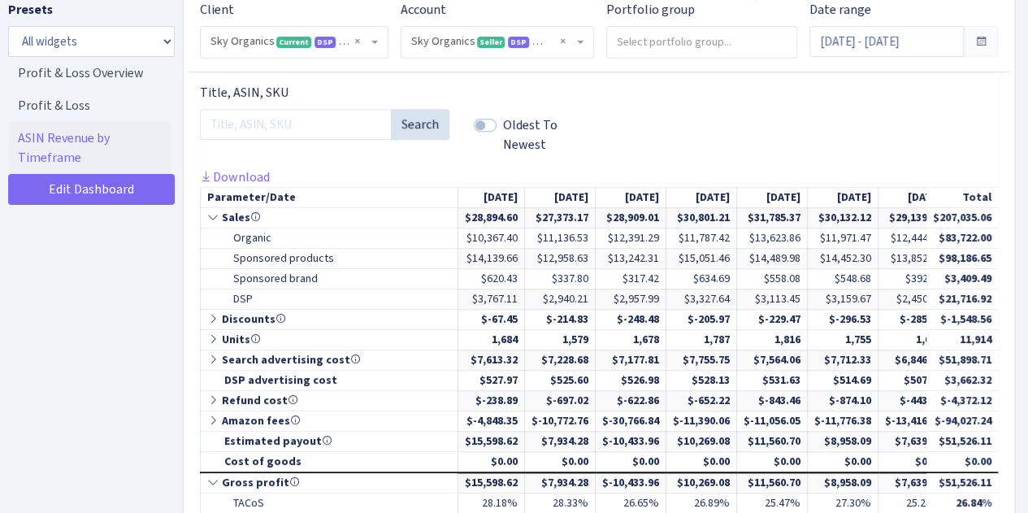
scroll to position [688, 0]
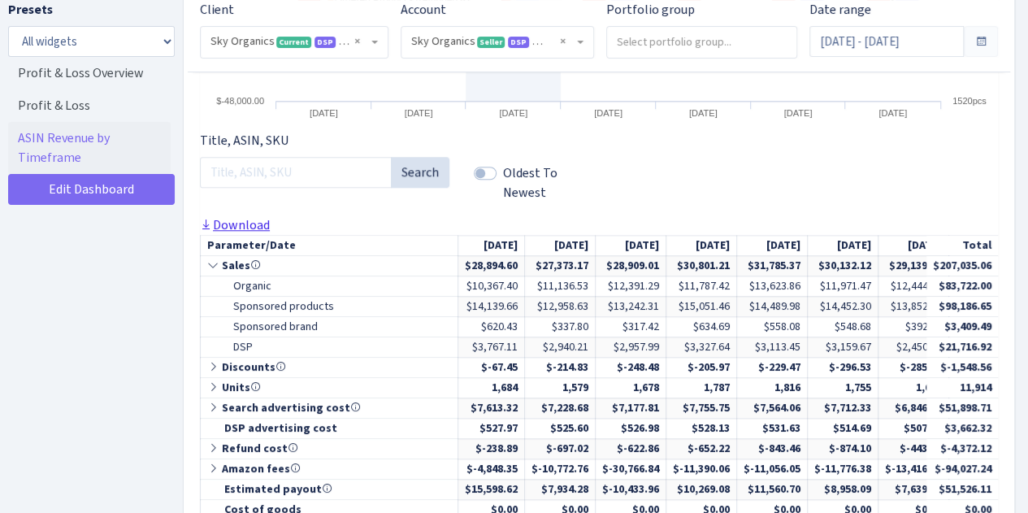
click at [262, 226] on link "Download" at bounding box center [235, 224] width 70 height 17
